Goal: Information Seeking & Learning: Find specific fact

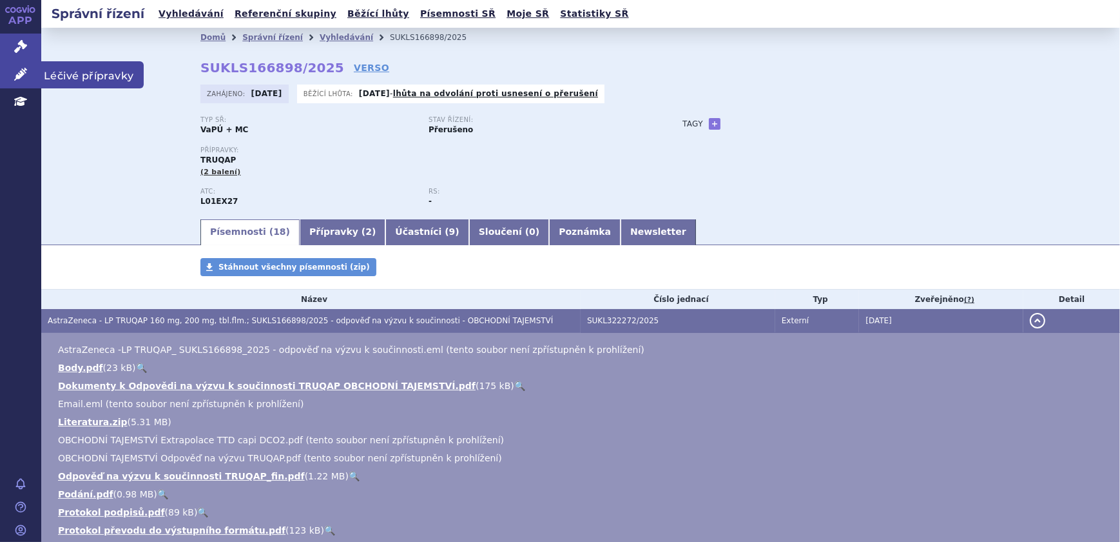
drag, startPoint x: 0, startPoint y: 0, endPoint x: 28, endPoint y: 74, distance: 79.1
click at [28, 74] on link "Léčivé přípravky" at bounding box center [20, 74] width 41 height 27
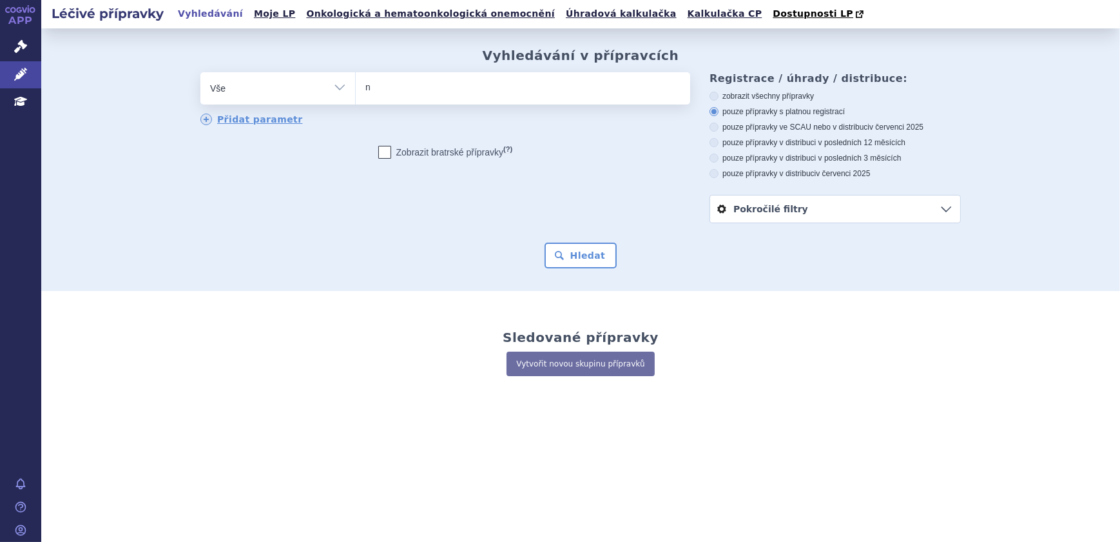
type input "niv"
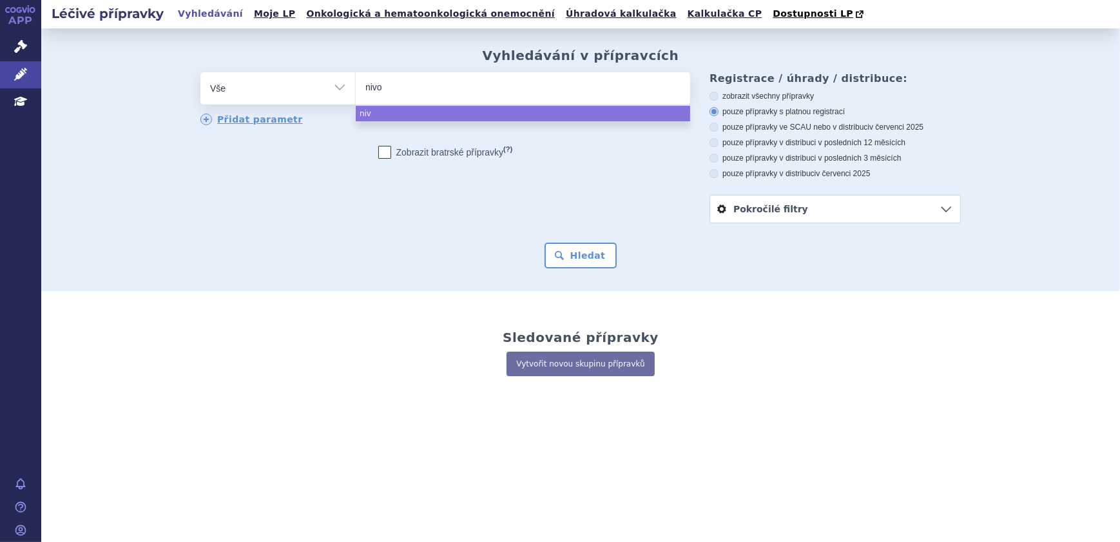
type input "nivol"
type input "nivolum"
type input "nivoluma"
type input "nivolumab"
select select "nivolumab"
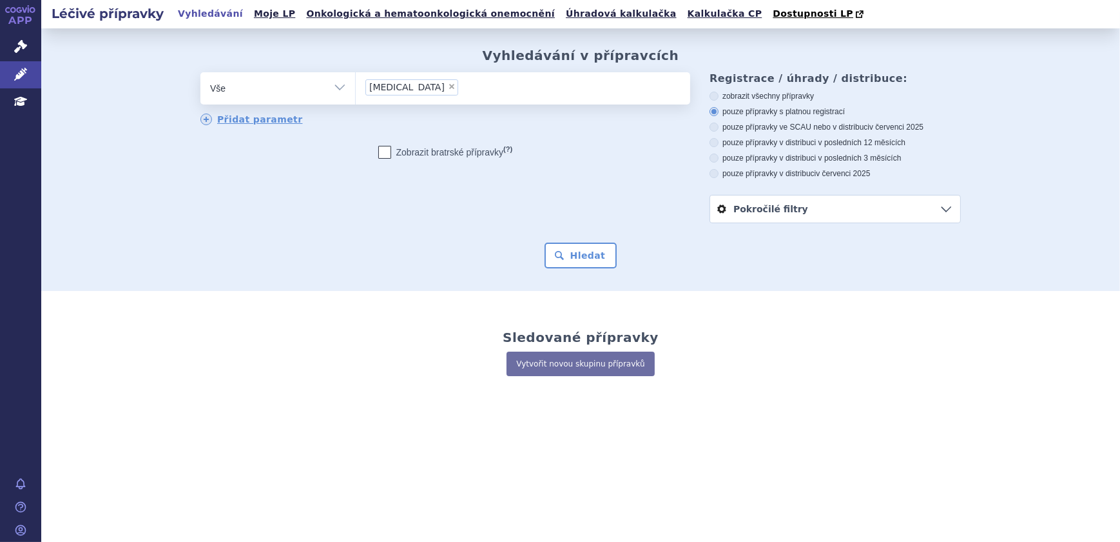
click at [448, 86] on span "×" at bounding box center [452, 87] width 8 height 8
click at [356, 86] on select "nivolumab" at bounding box center [355, 88] width 1 height 32
select select
type input "op"
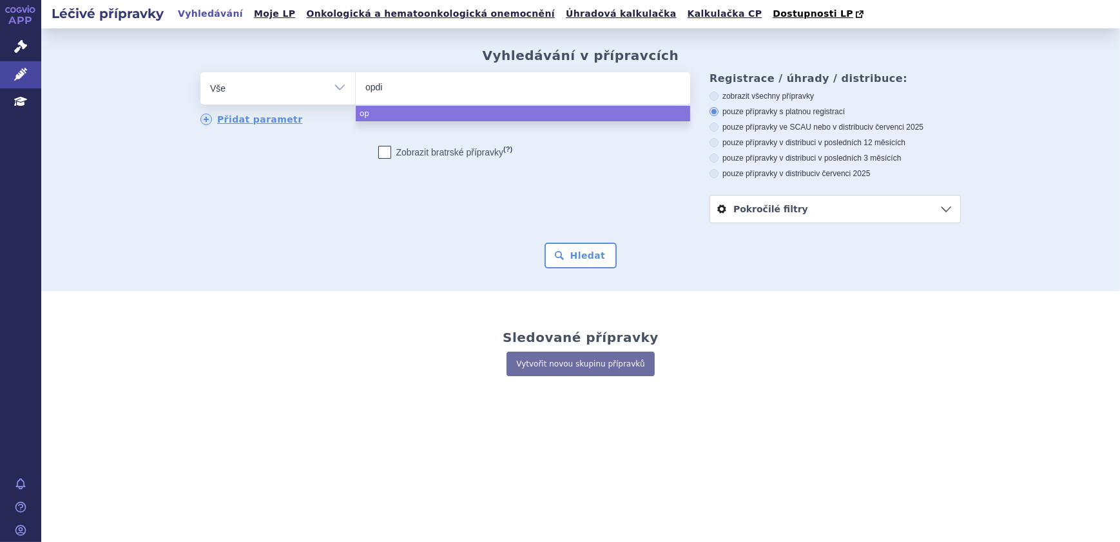
type input "opdiv"
type input "opdivo"
select select "opdivo"
click at [554, 255] on button "Hledat" at bounding box center [581, 255] width 73 height 26
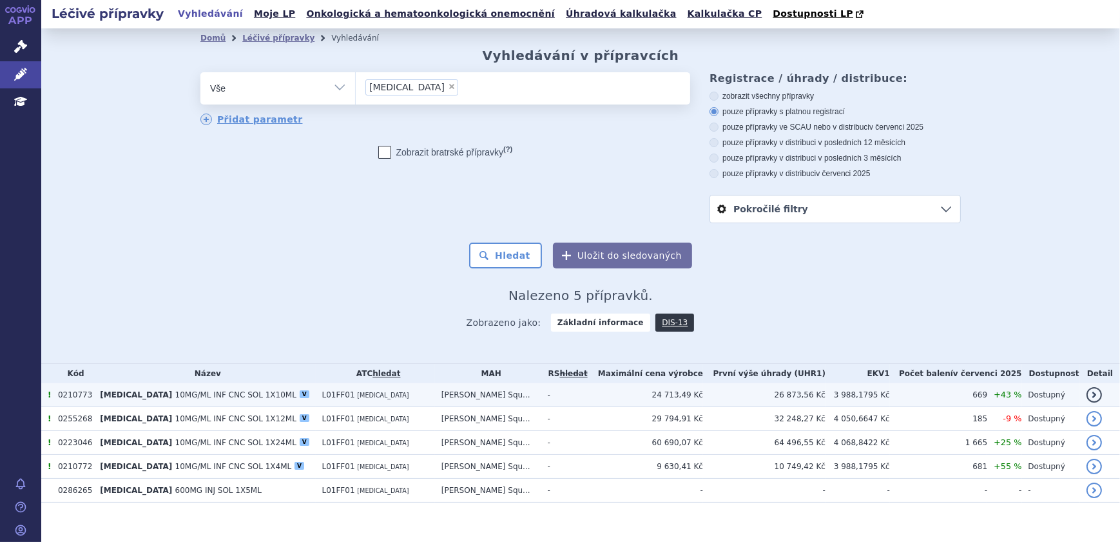
click at [389, 387] on td "L01FF01 [MEDICAL_DATA]" at bounding box center [375, 395] width 119 height 24
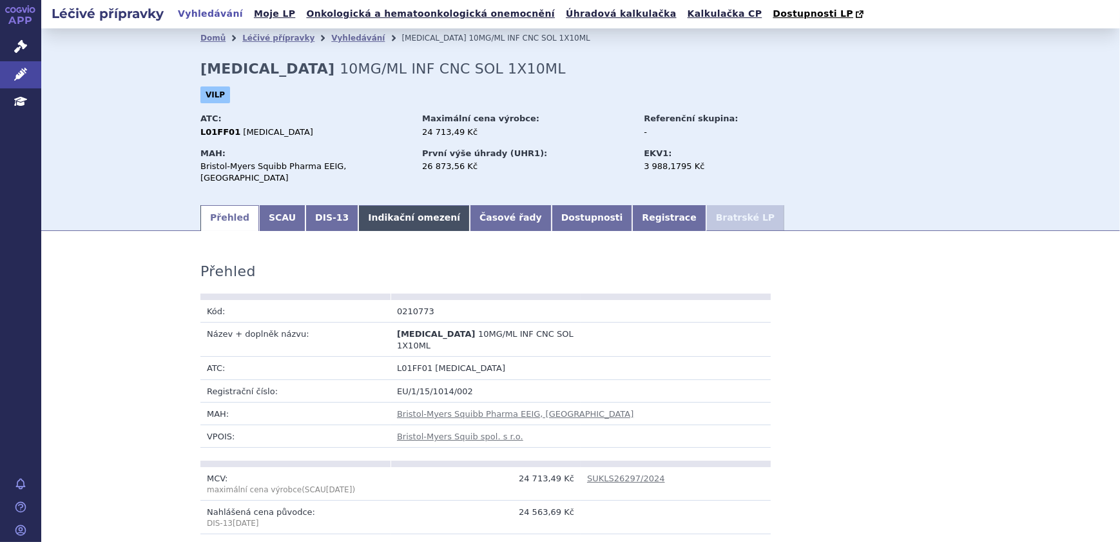
click at [374, 206] on link "Indikační omezení" at bounding box center [414, 218] width 112 height 26
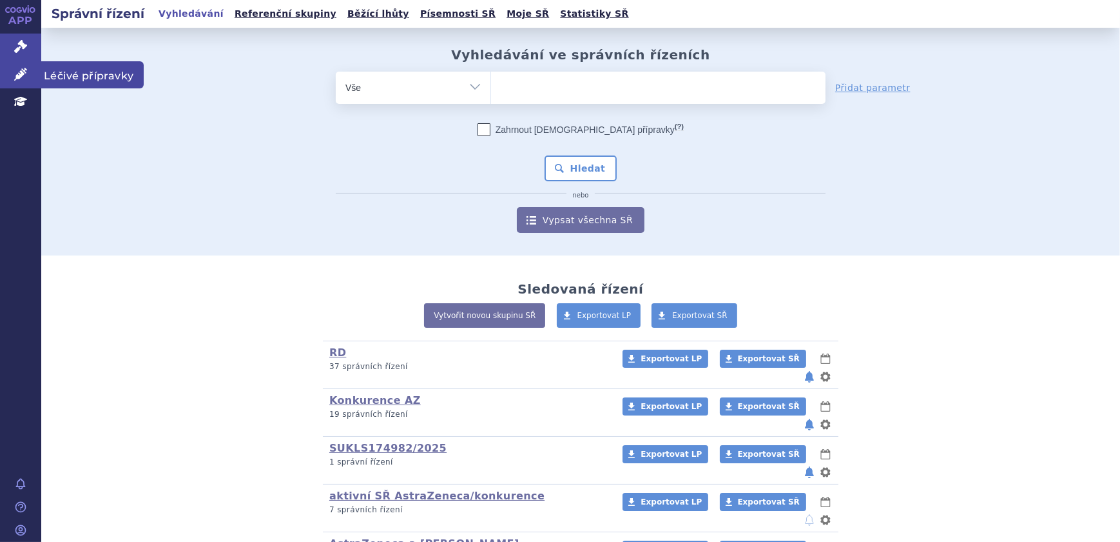
click at [25, 73] on icon at bounding box center [20, 74] width 13 height 13
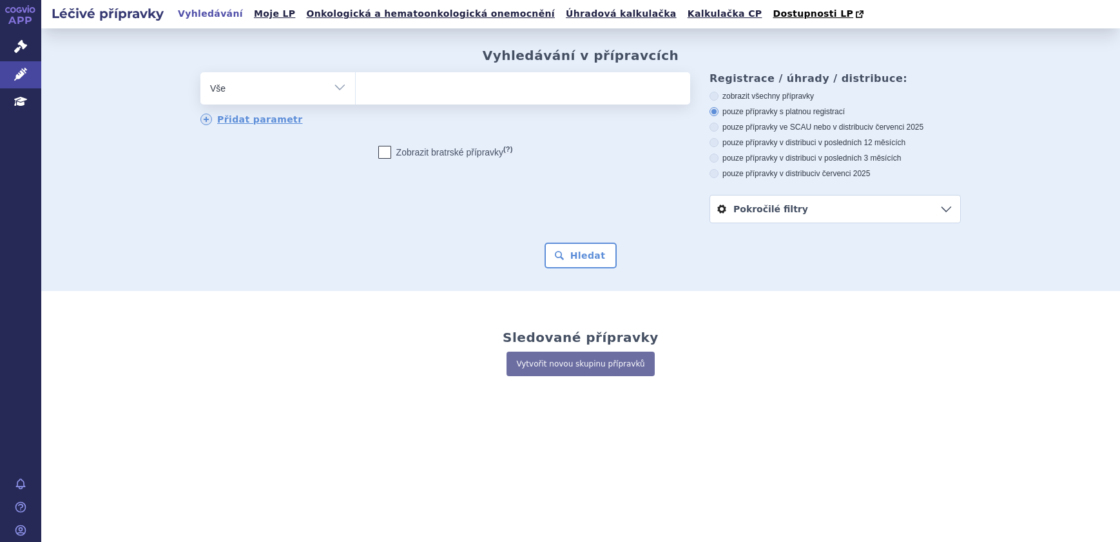
click at [549, 88] on ul at bounding box center [523, 85] width 335 height 27
click at [356, 88] on select at bounding box center [355, 88] width 1 height 32
type input "im"
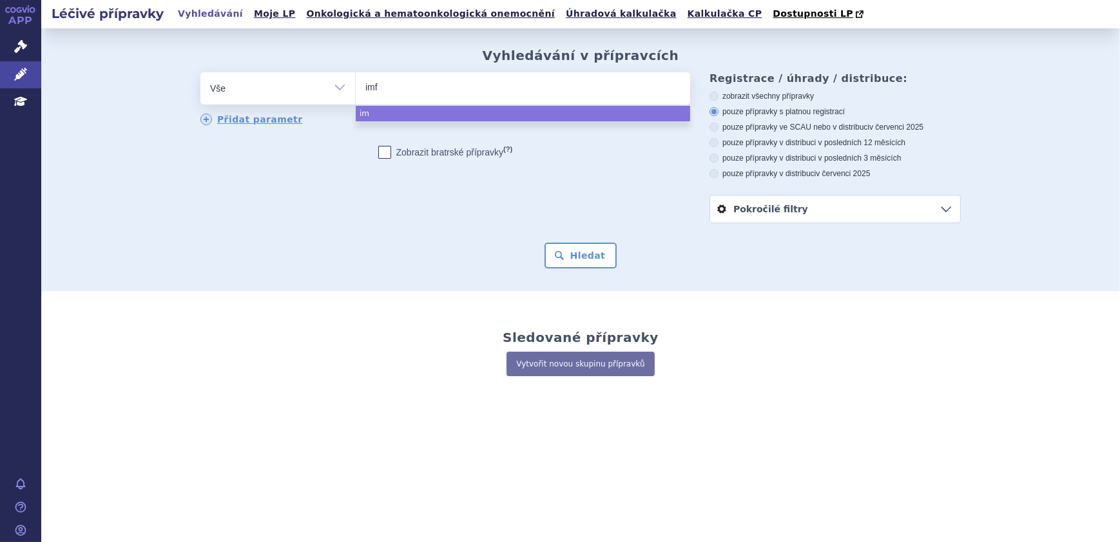
type input "imfi"
type input "imfin"
type input "imfinzi"
select select "imfinzi"
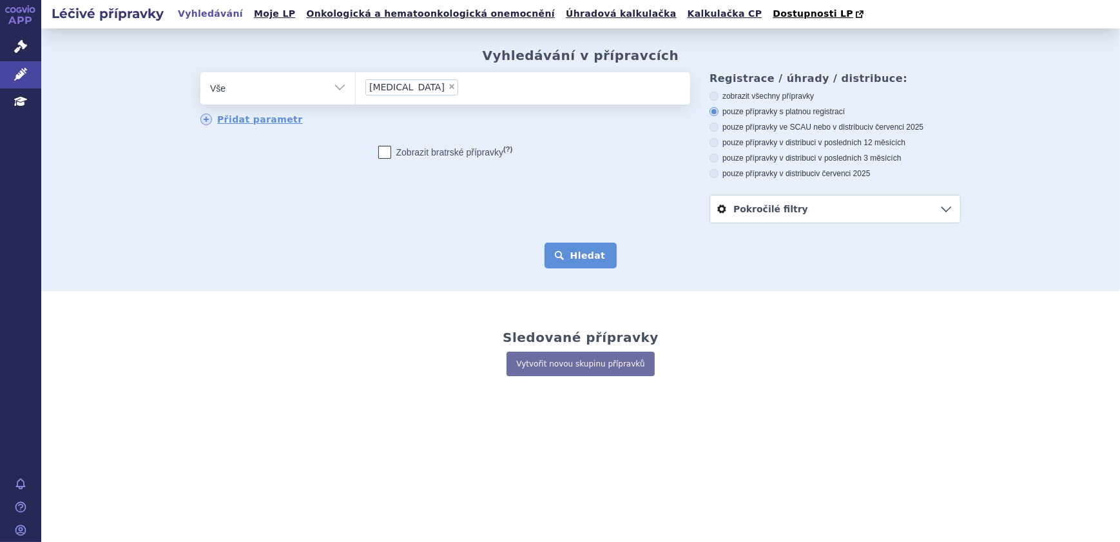
click at [598, 249] on button "Hledat" at bounding box center [581, 255] width 73 height 26
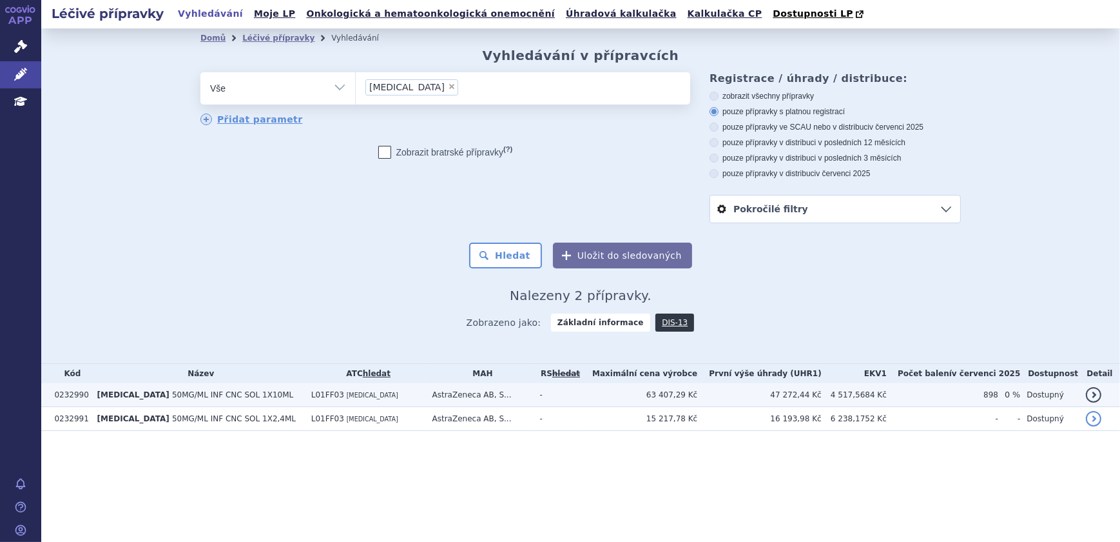
click at [574, 394] on td "-" at bounding box center [558, 395] width 48 height 24
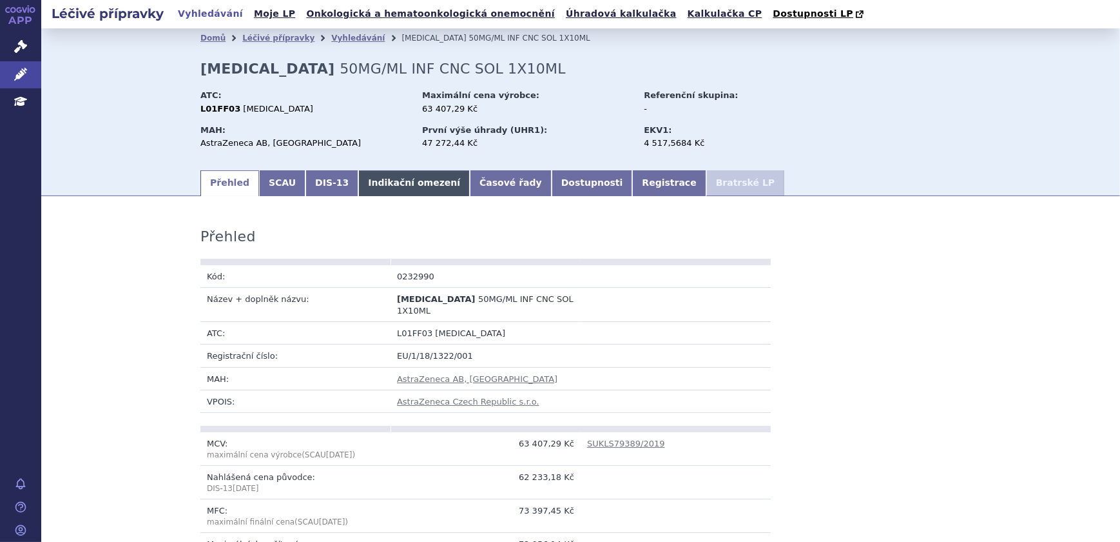
click at [391, 190] on link "Indikační omezení" at bounding box center [414, 183] width 112 height 26
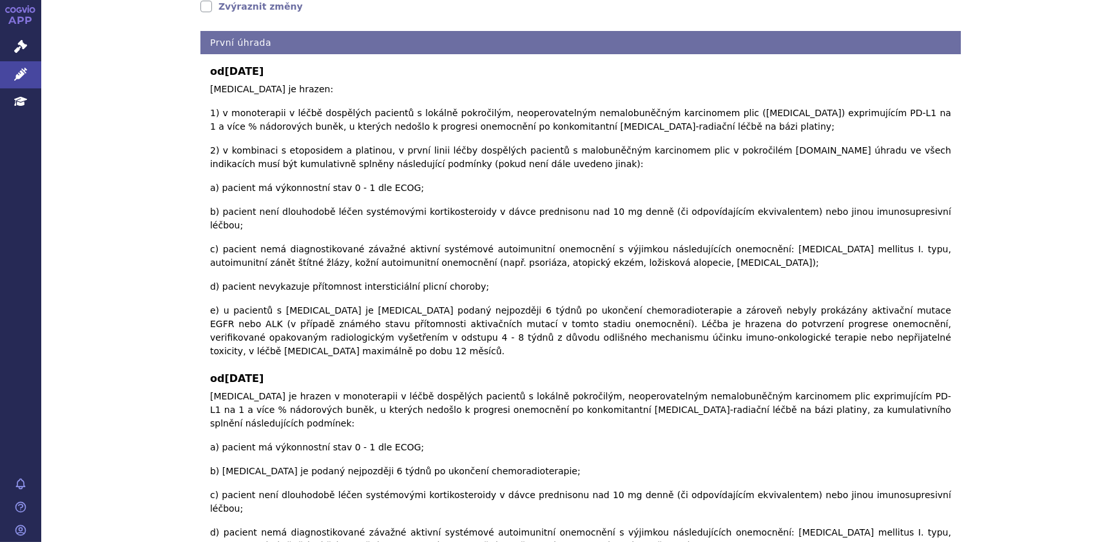
scroll to position [246, 0]
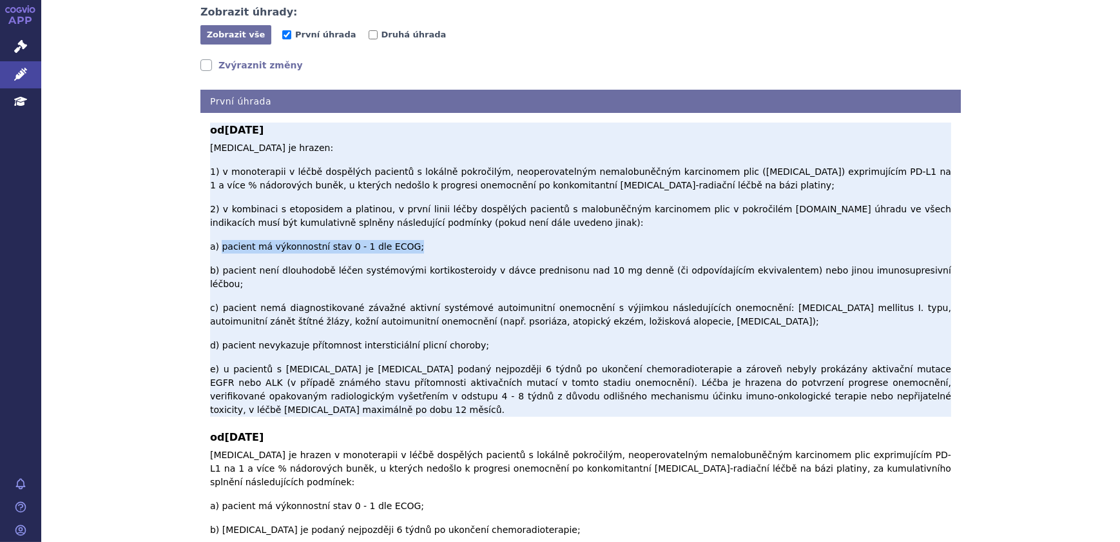
drag, startPoint x: 394, startPoint y: 216, endPoint x: 217, endPoint y: 219, distance: 176.7
click at [217, 219] on p "[MEDICAL_DATA] je hrazen: 1) v monoterapii v léčbě dospělých pacientů s lokálně…" at bounding box center [580, 278] width 741 height 275
copy p "pacient má výkonnostní stav 0 - 1 dle ECOG;"
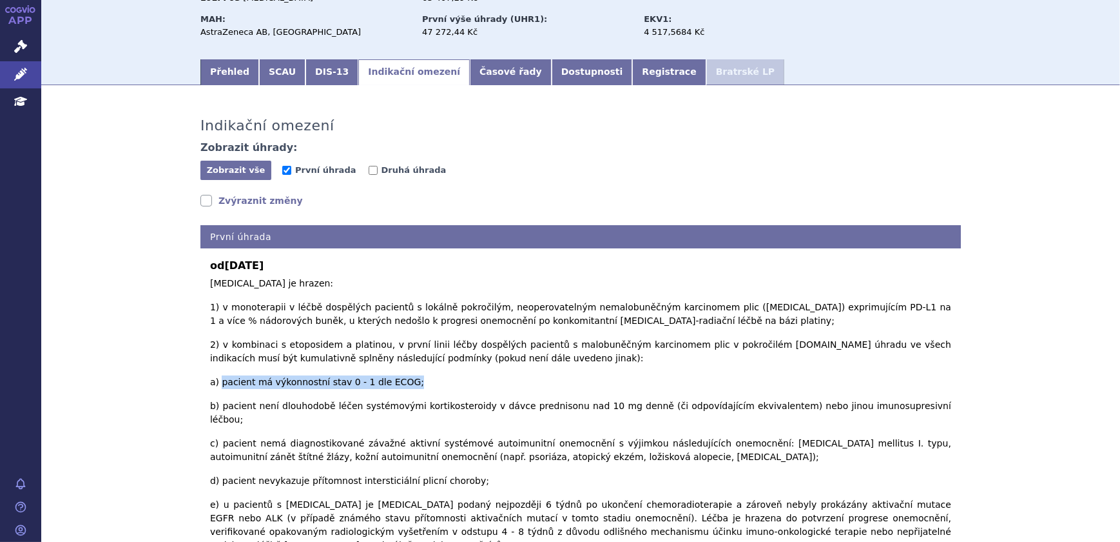
scroll to position [0, 0]
